Goal: Transaction & Acquisition: Purchase product/service

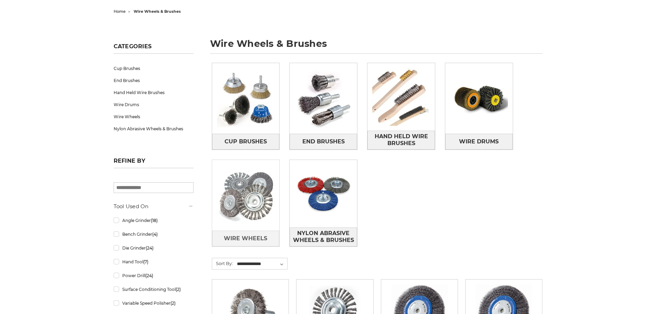
click at [241, 198] on img at bounding box center [246, 196] width 68 height 68
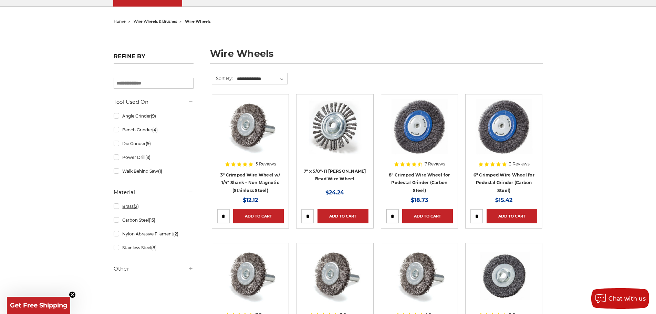
scroll to position [69, 0]
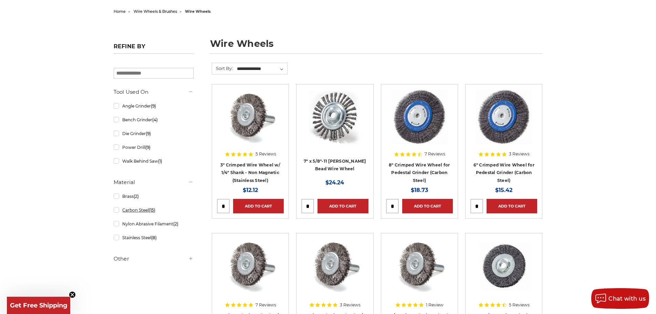
click at [115, 210] on link "Carbon Steel (15)" at bounding box center [154, 210] width 80 height 12
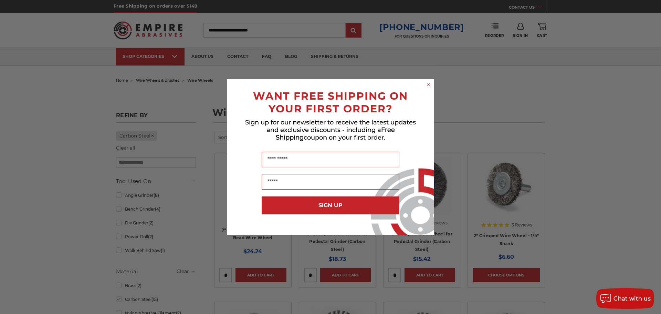
click at [427, 85] on circle "Close dialog" at bounding box center [429, 84] width 7 height 7
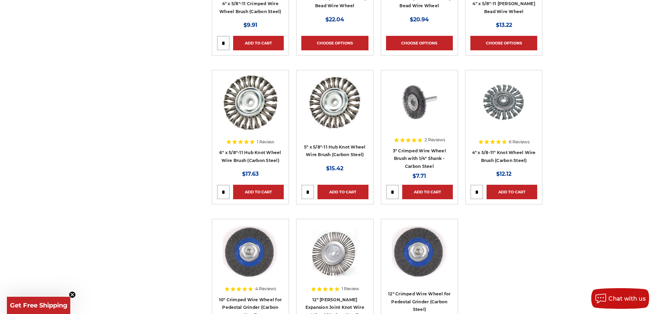
scroll to position [413, 0]
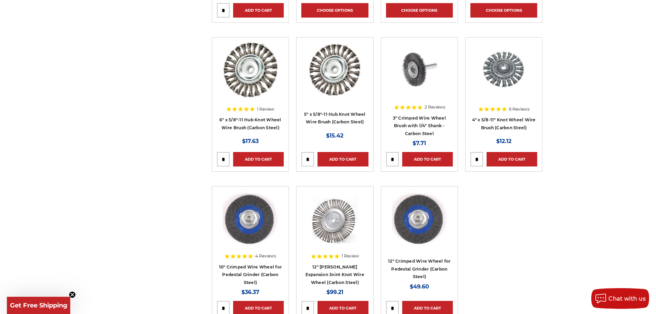
click at [250, 228] on img at bounding box center [250, 218] width 55 height 55
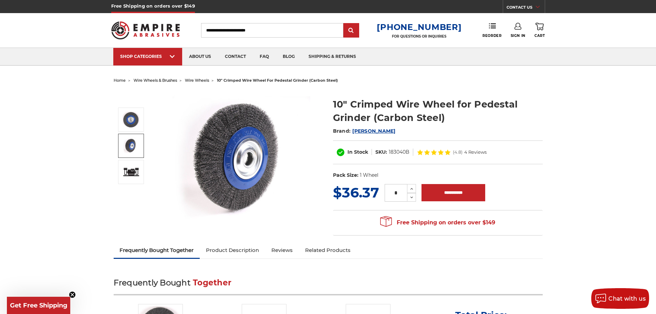
click at [128, 145] on img at bounding box center [131, 145] width 17 height 17
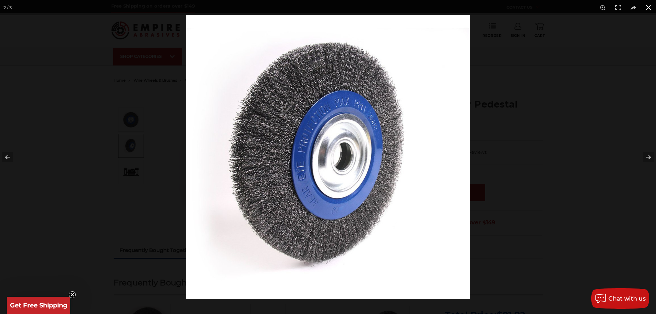
click at [648, 8] on button at bounding box center [648, 7] width 15 height 15
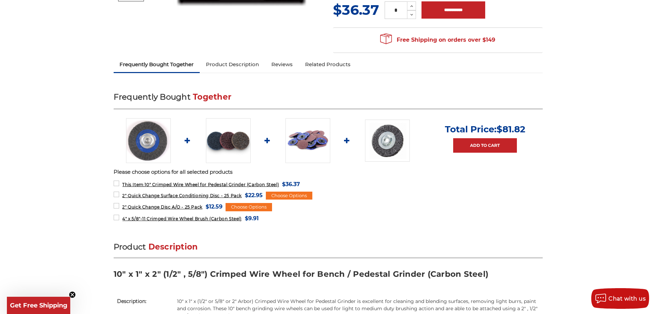
scroll to position [172, 0]
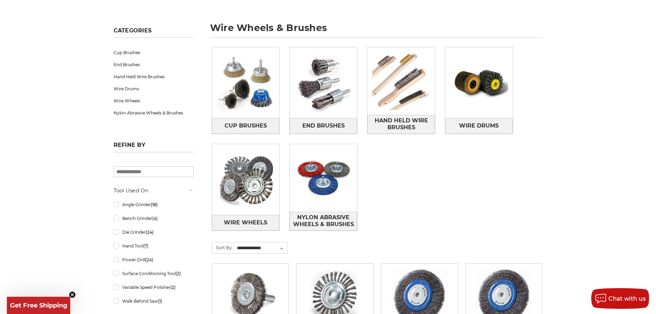
scroll to position [103, 0]
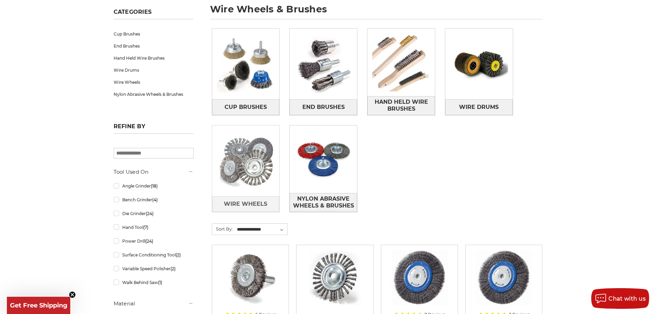
click at [240, 156] on img at bounding box center [246, 161] width 68 height 68
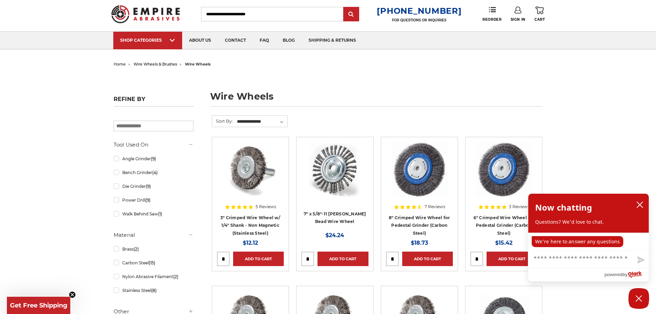
scroll to position [34, 0]
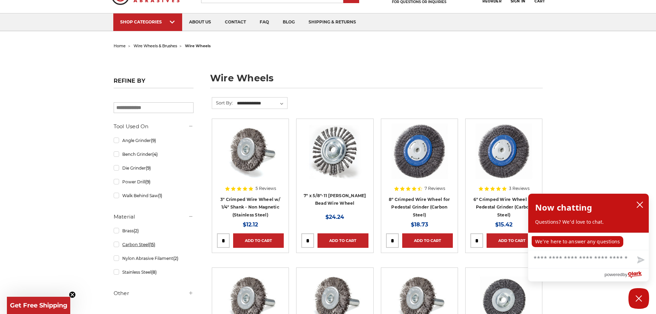
click at [129, 248] on link "Carbon Steel (15)" at bounding box center [154, 244] width 80 height 12
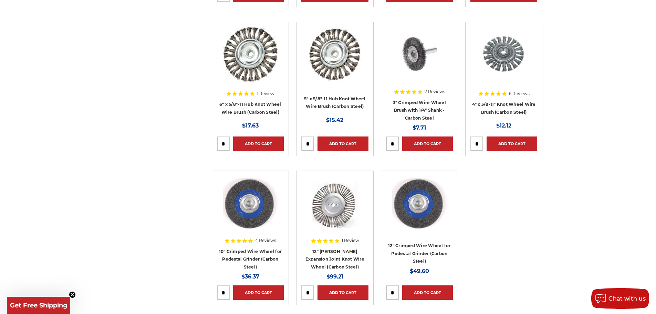
scroll to position [448, 0]
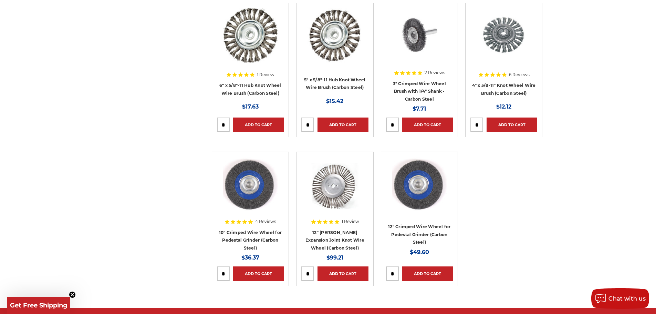
drag, startPoint x: 240, startPoint y: 217, endPoint x: 240, endPoint y: 223, distance: 5.9
